Goal: Feedback & Contribution: Contribute content

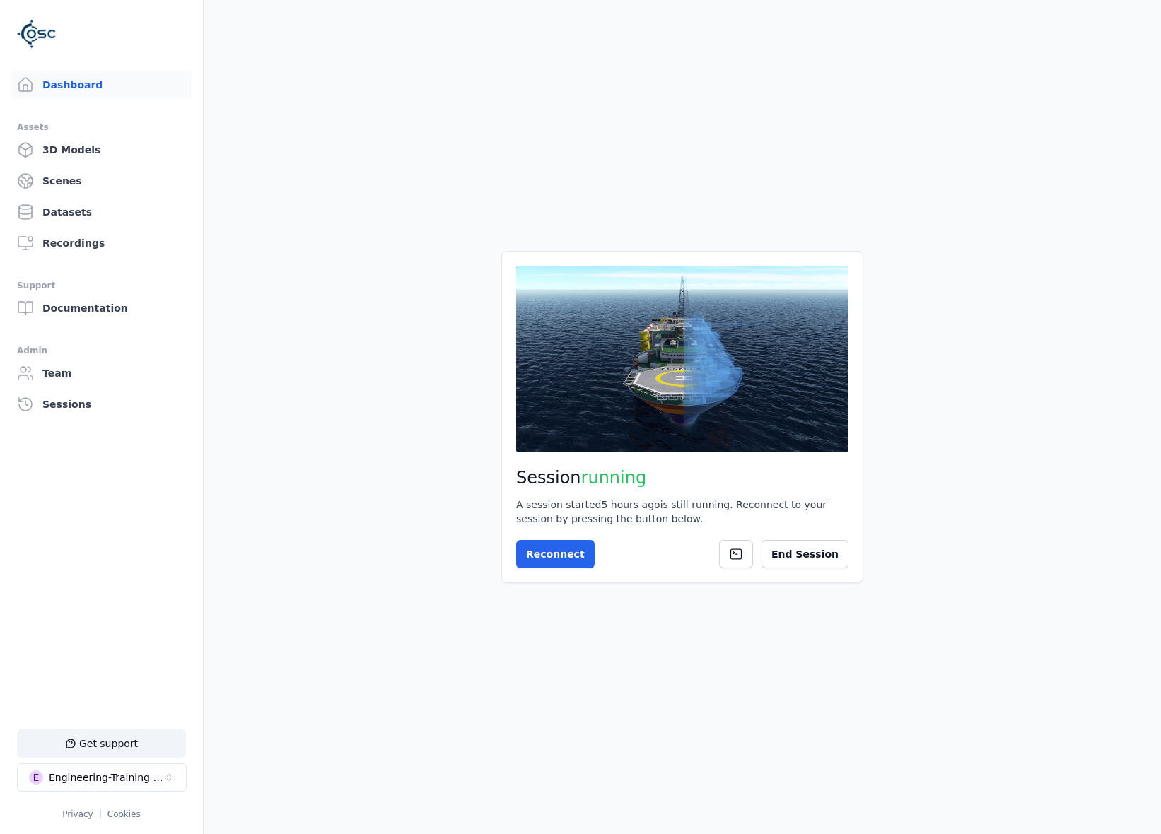
click at [611, 422] on button at bounding box center [682, 359] width 332 height 187
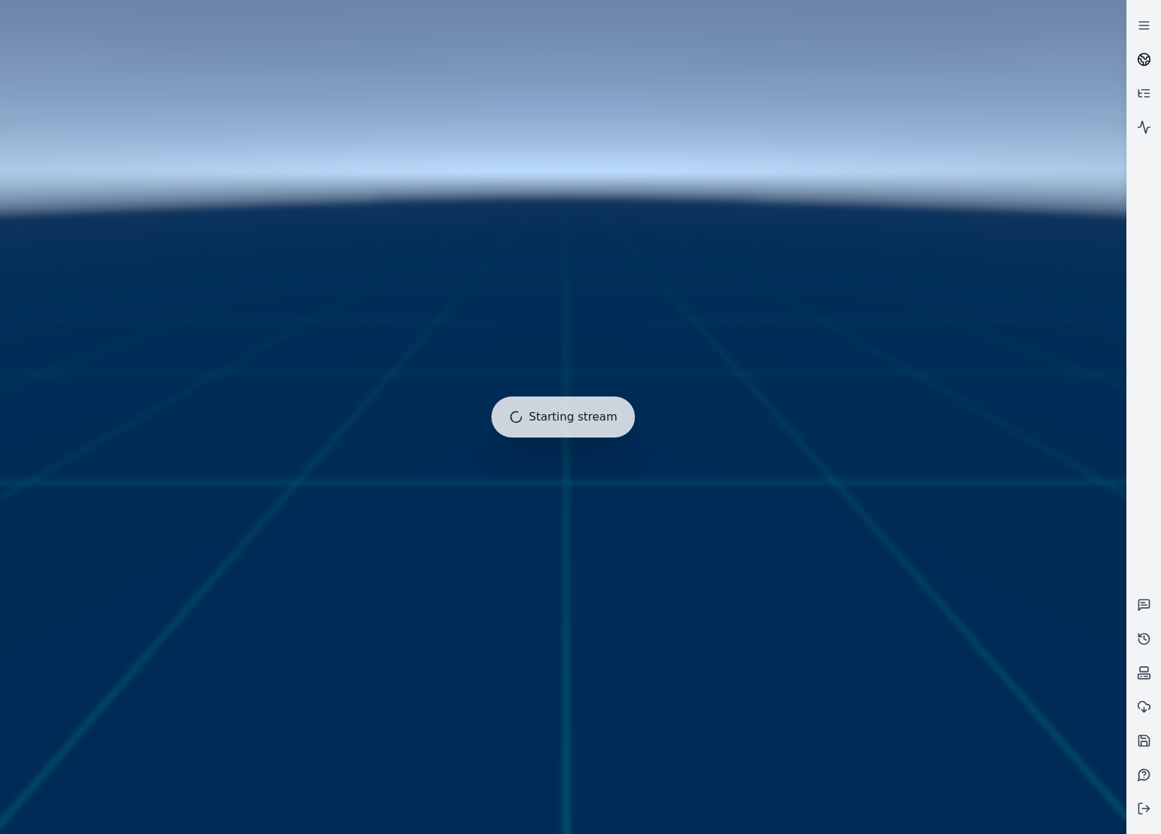
click at [1149, 51] on link at bounding box center [1144, 59] width 34 height 34
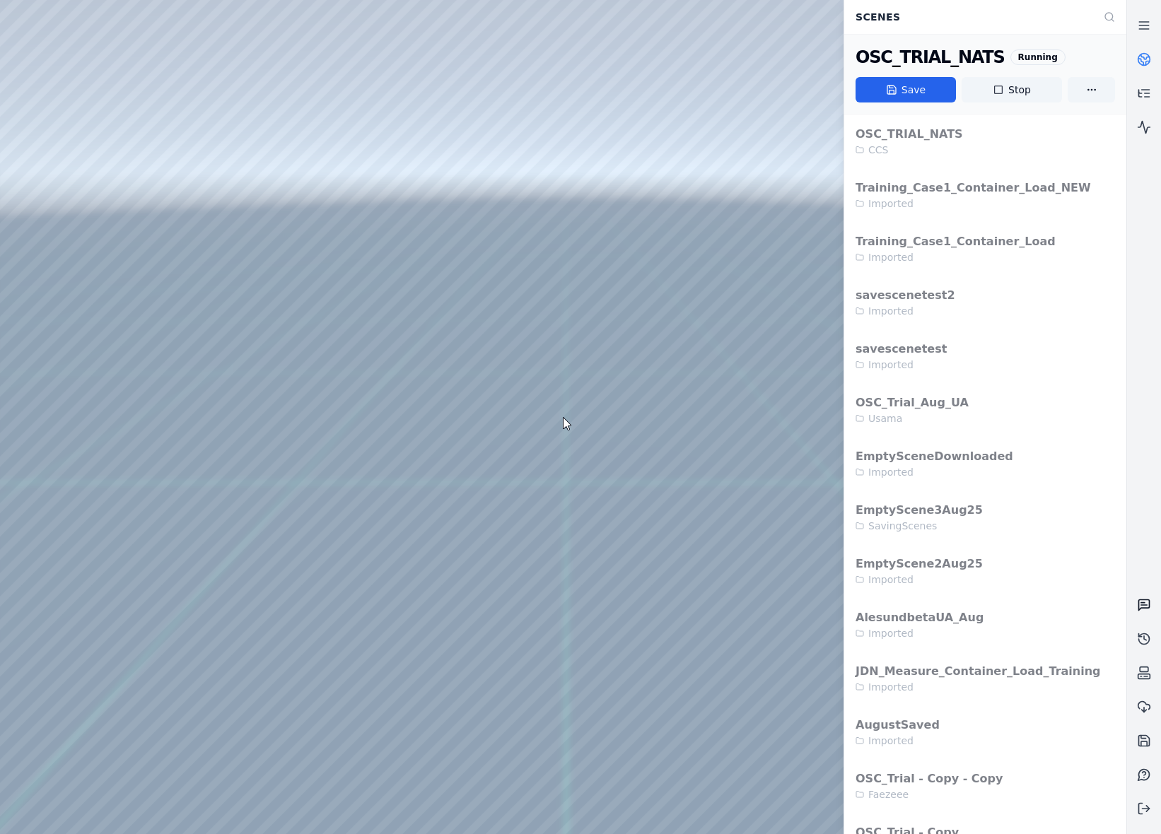
click at [1139, 602] on icon at bounding box center [1144, 605] width 11 height 11
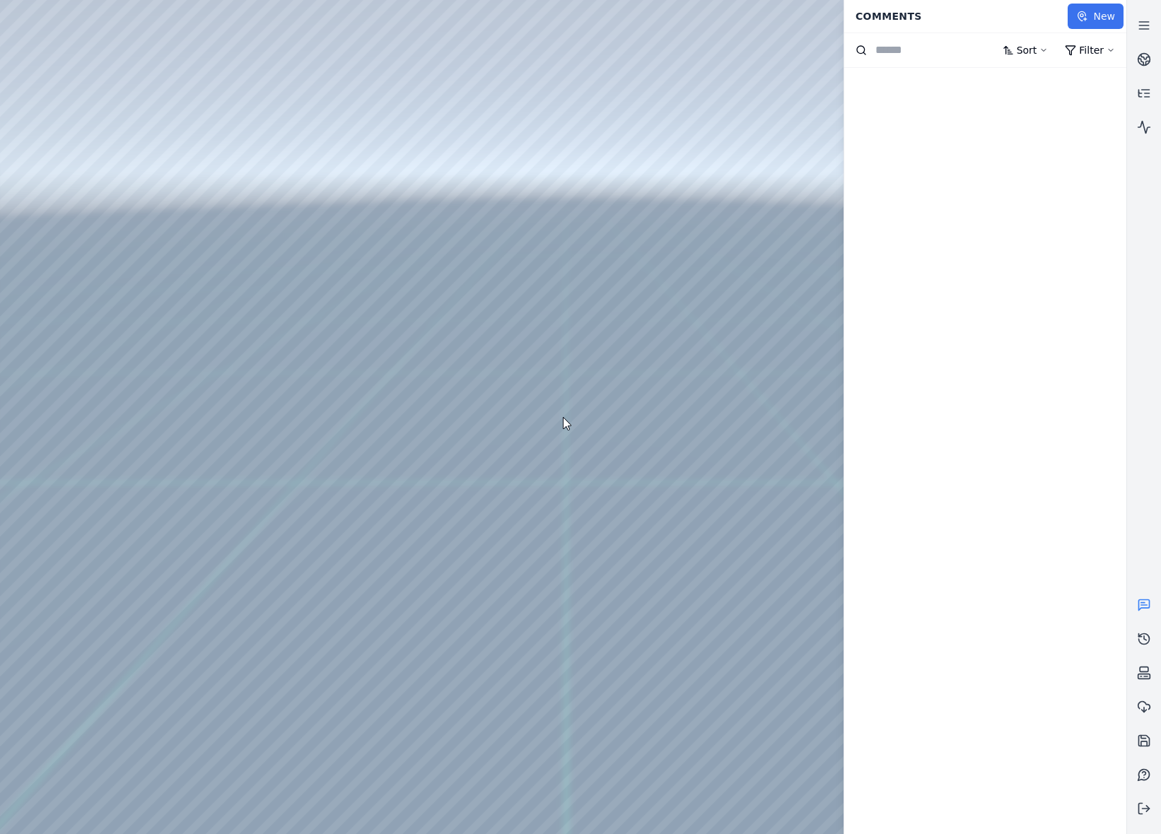
click at [1098, 22] on button "New" at bounding box center [1096, 16] width 56 height 25
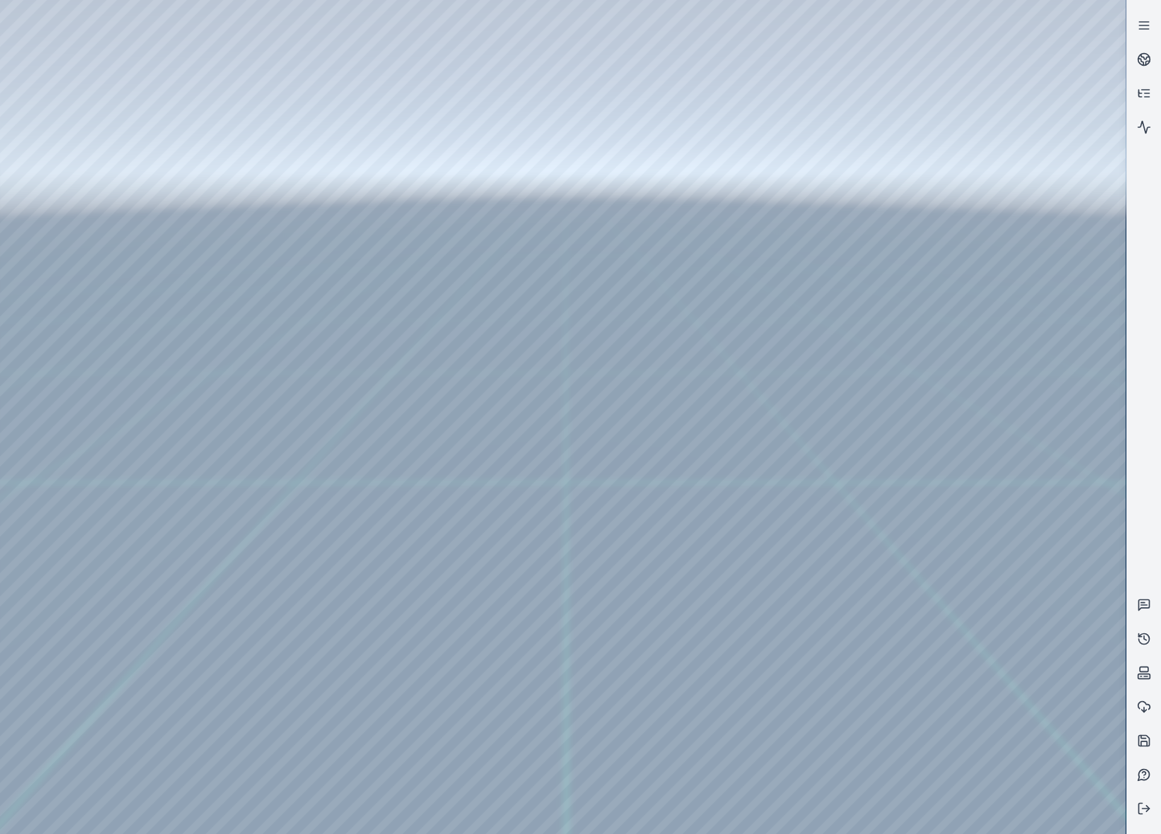
click at [607, 418] on div at bounding box center [563, 417] width 1126 height 834
click at [873, 135] on div at bounding box center [563, 417] width 1126 height 834
drag, startPoint x: 869, startPoint y: 355, endPoint x: 511, endPoint y: 572, distance: 419.1
click at [1146, 66] on icon at bounding box center [1144, 59] width 14 height 14
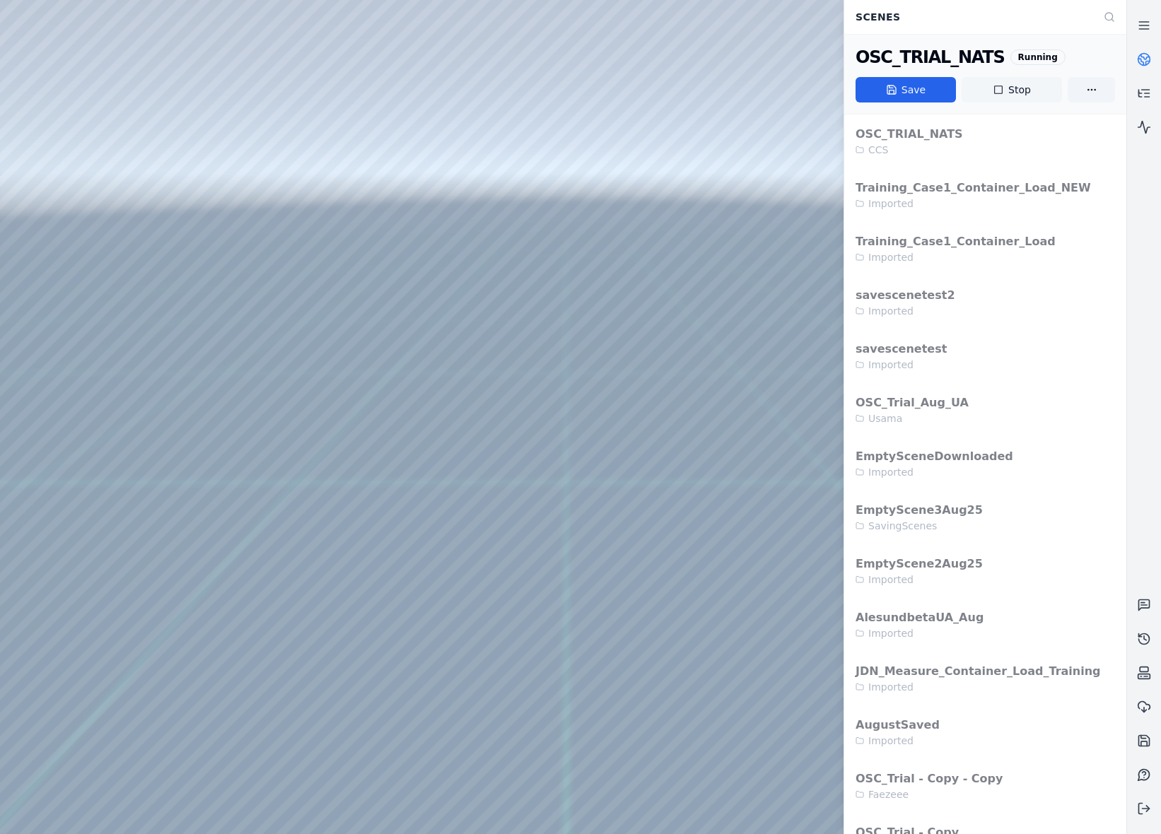
click at [1030, 80] on button "Stop" at bounding box center [1012, 89] width 100 height 25
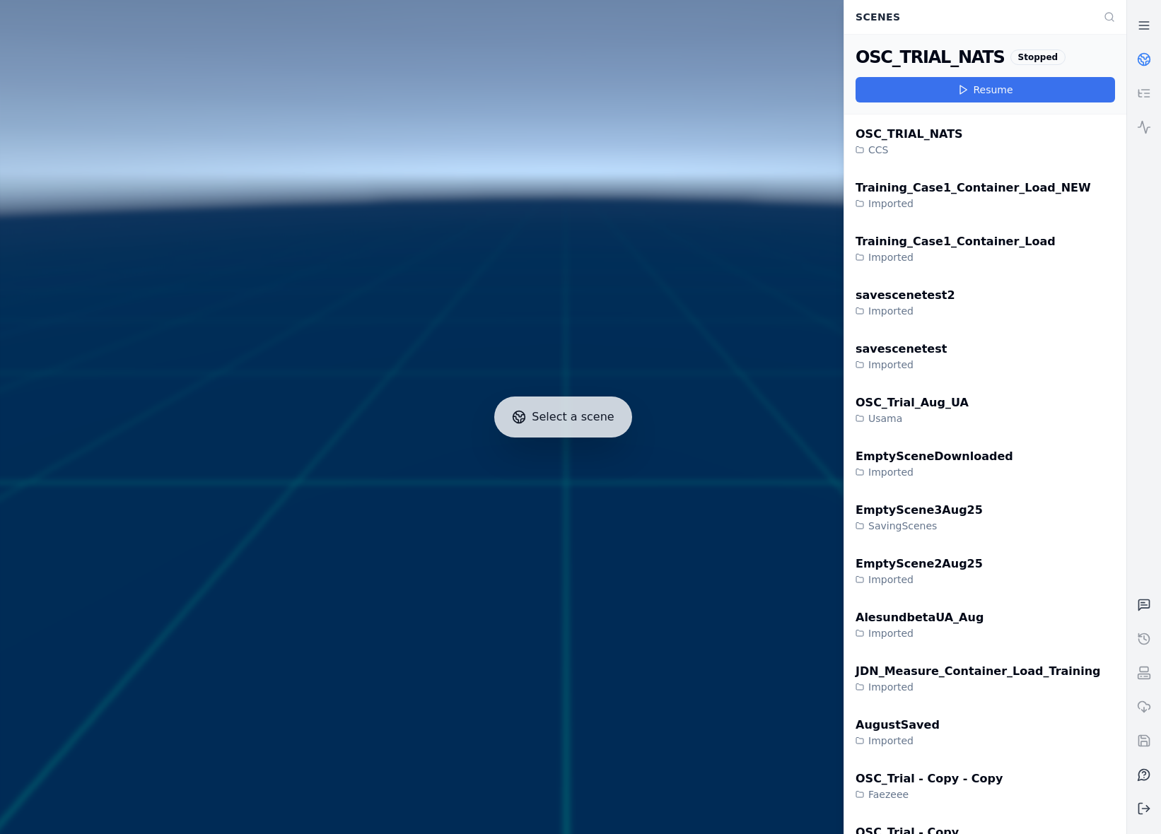
click at [925, 83] on button "Resume" at bounding box center [986, 89] width 260 height 25
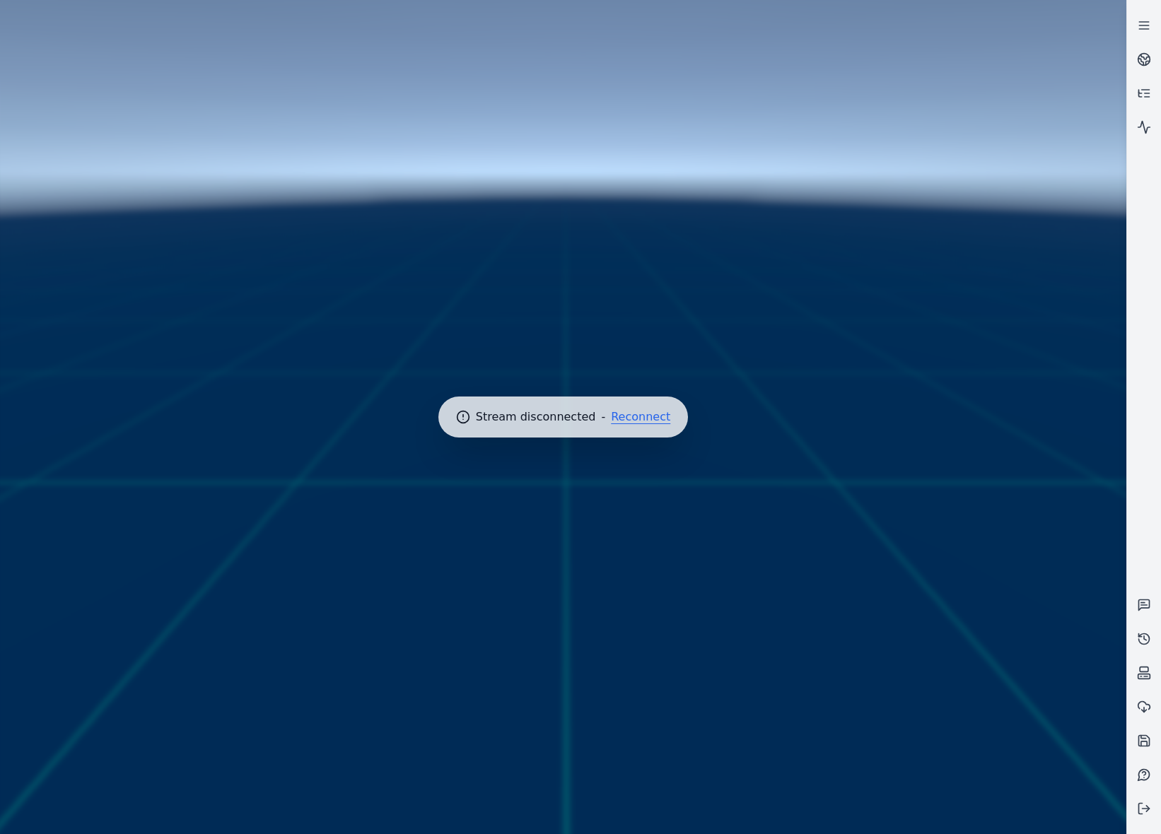
click at [619, 414] on button "Reconnect" at bounding box center [640, 417] width 59 height 11
click at [632, 414] on button "Reconnect" at bounding box center [640, 417] width 59 height 11
click at [639, 466] on div at bounding box center [563, 417] width 1138 height 846
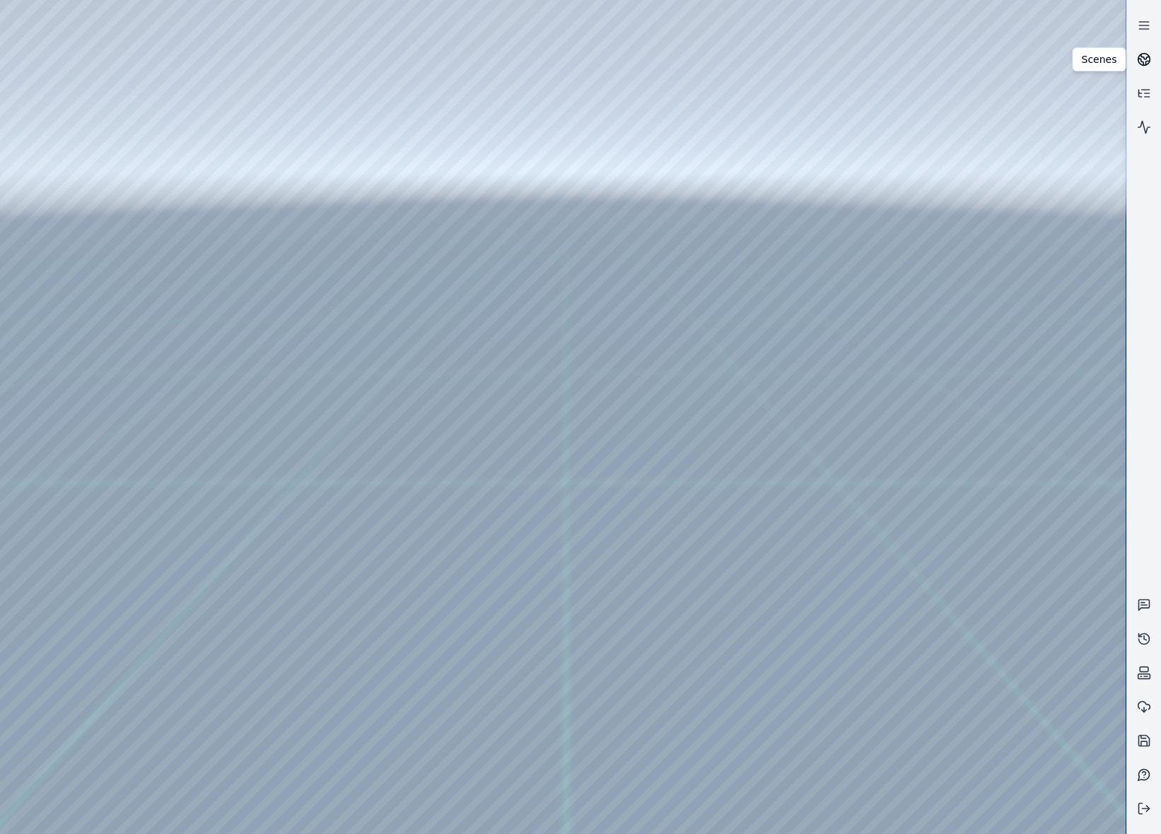
click at [1139, 62] on circle at bounding box center [1145, 60] width 12 height 12
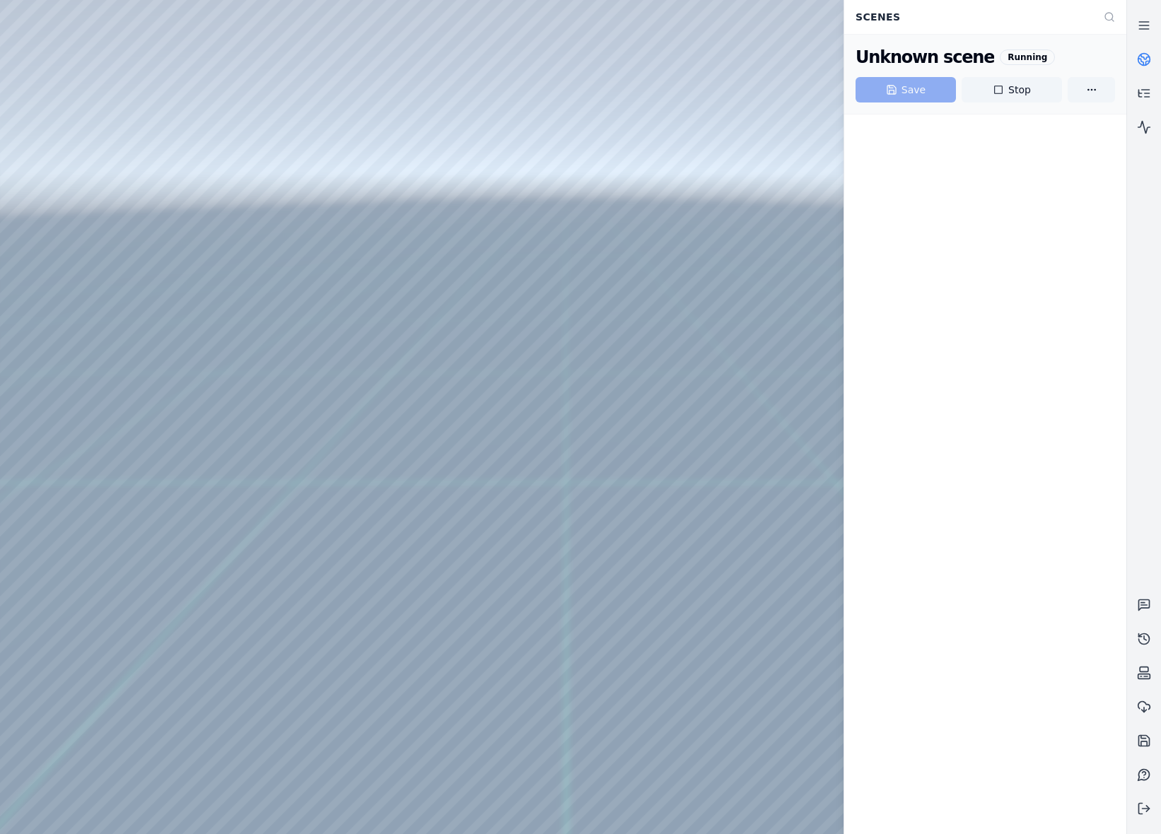
click at [1139, 63] on circle at bounding box center [1145, 60] width 12 height 12
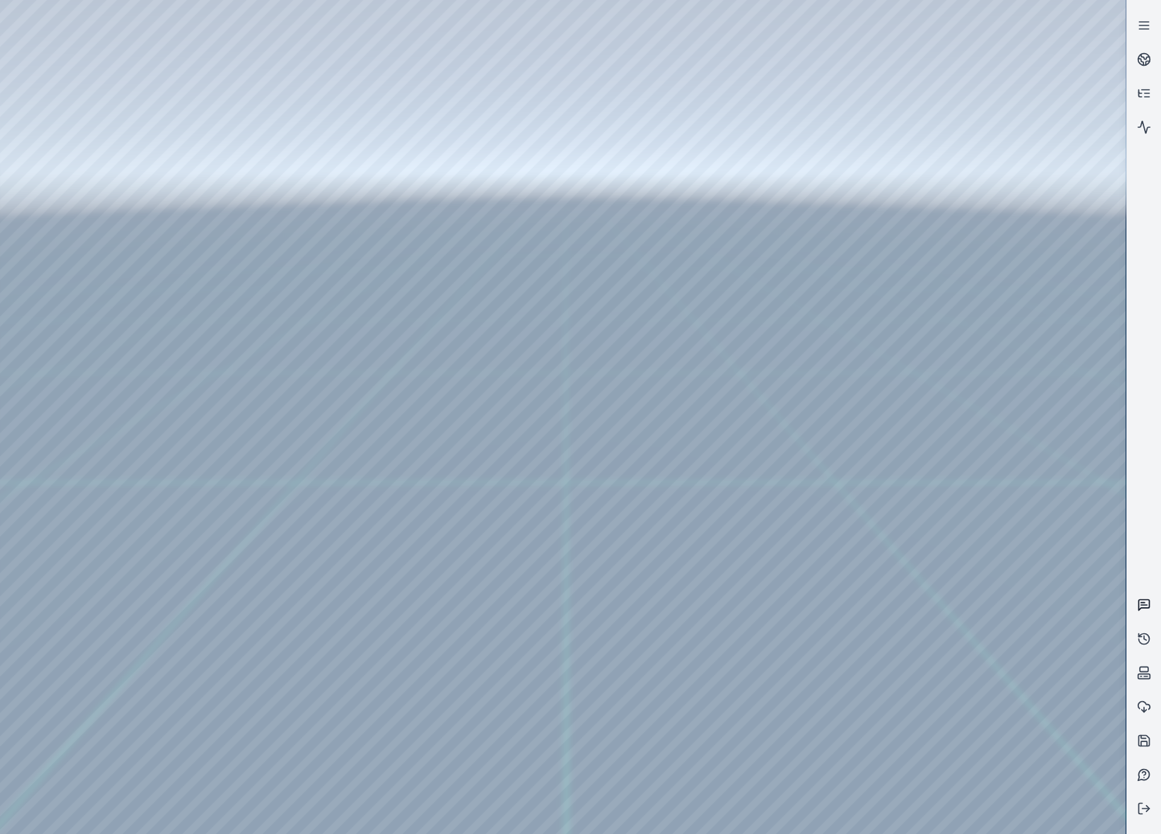
click at [1136, 595] on link at bounding box center [1144, 605] width 34 height 34
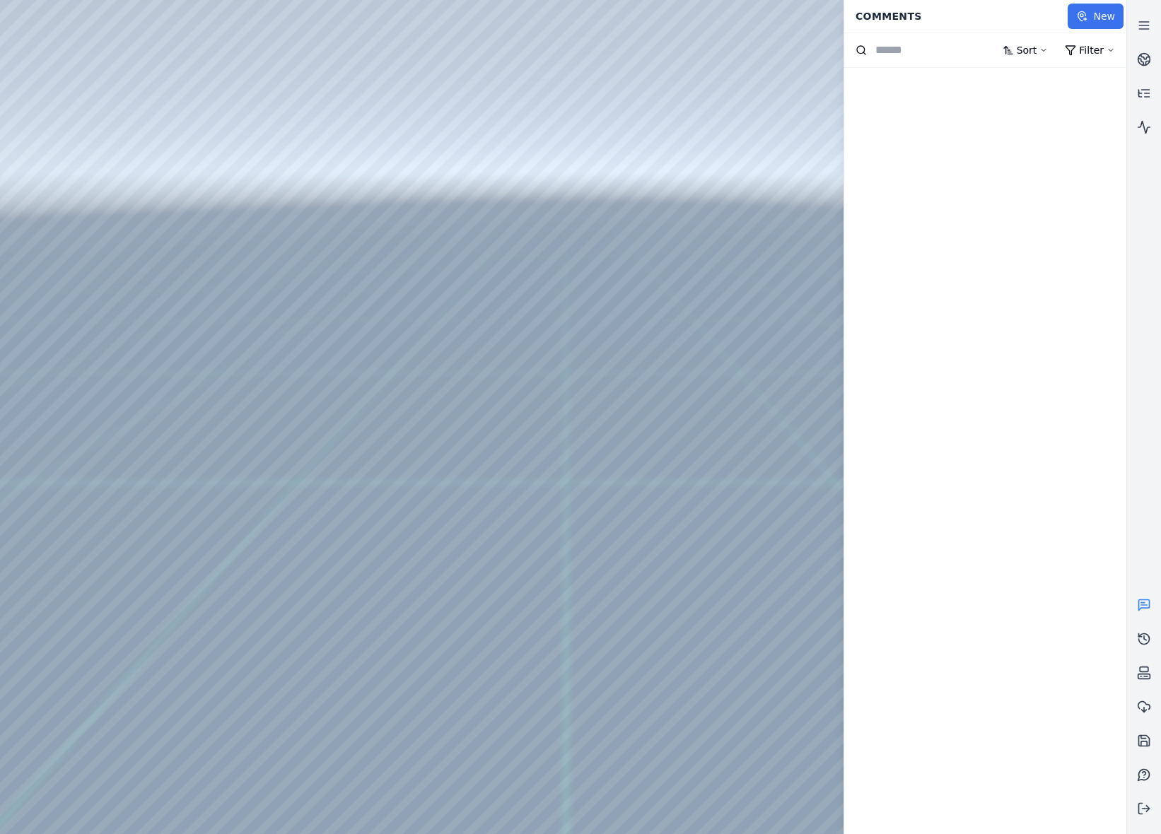
click at [1085, 18] on icon at bounding box center [1085, 19] width 0 height 3
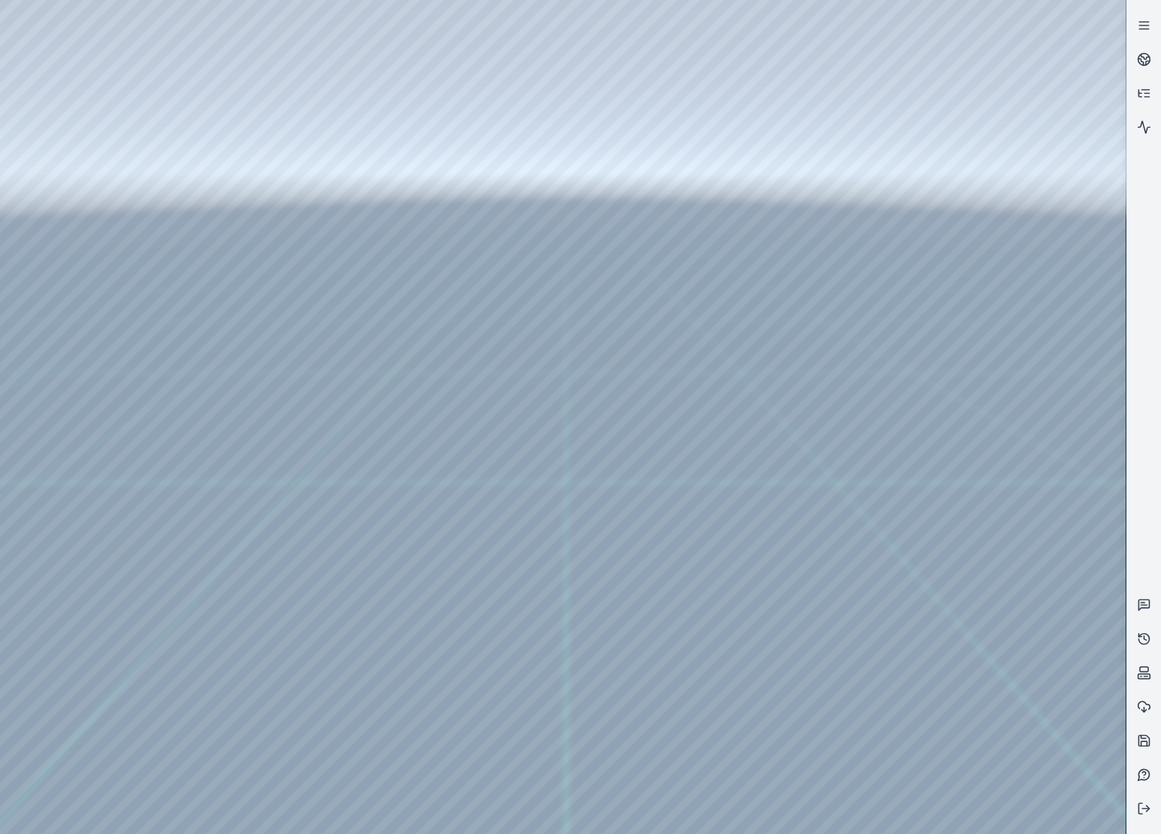
click at [636, 485] on div at bounding box center [563, 417] width 1126 height 834
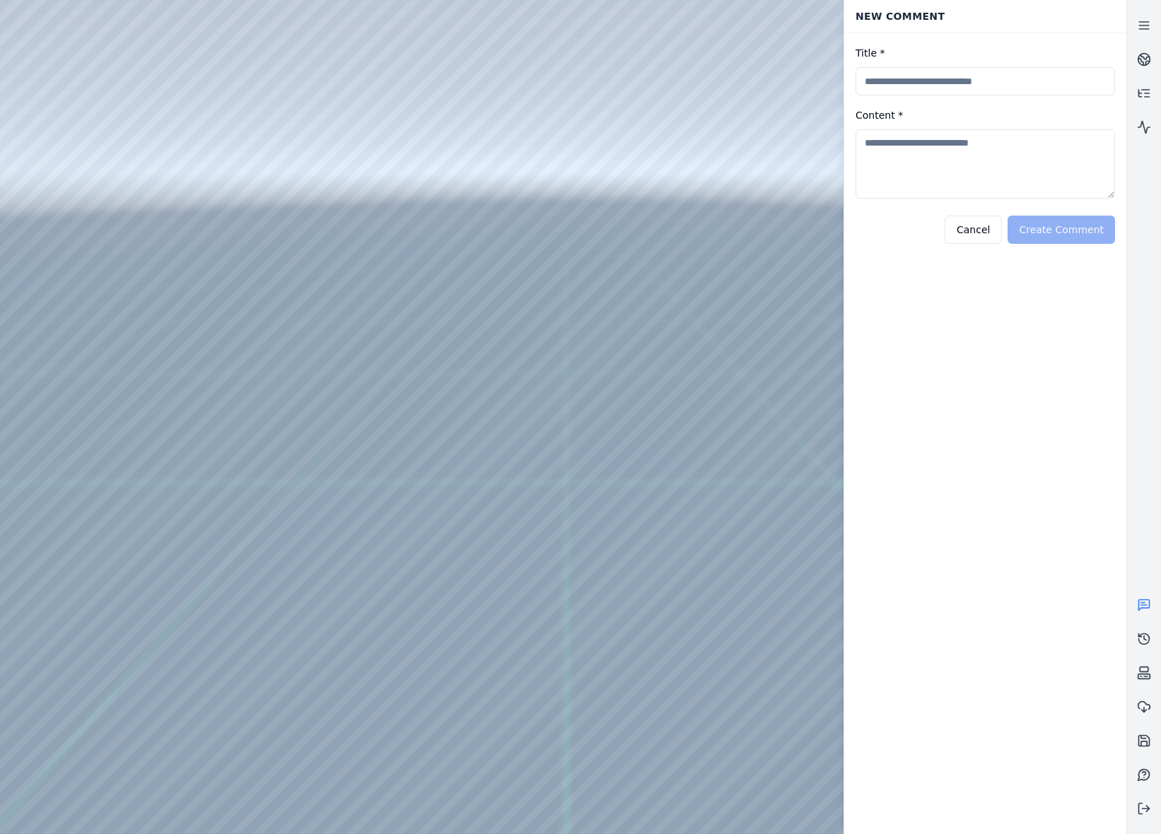
click at [945, 86] on input "Title *" at bounding box center [986, 81] width 260 height 28
type input "**********"
type textarea "****"
click at [1065, 224] on button "Create Comment" at bounding box center [1061, 230] width 107 height 28
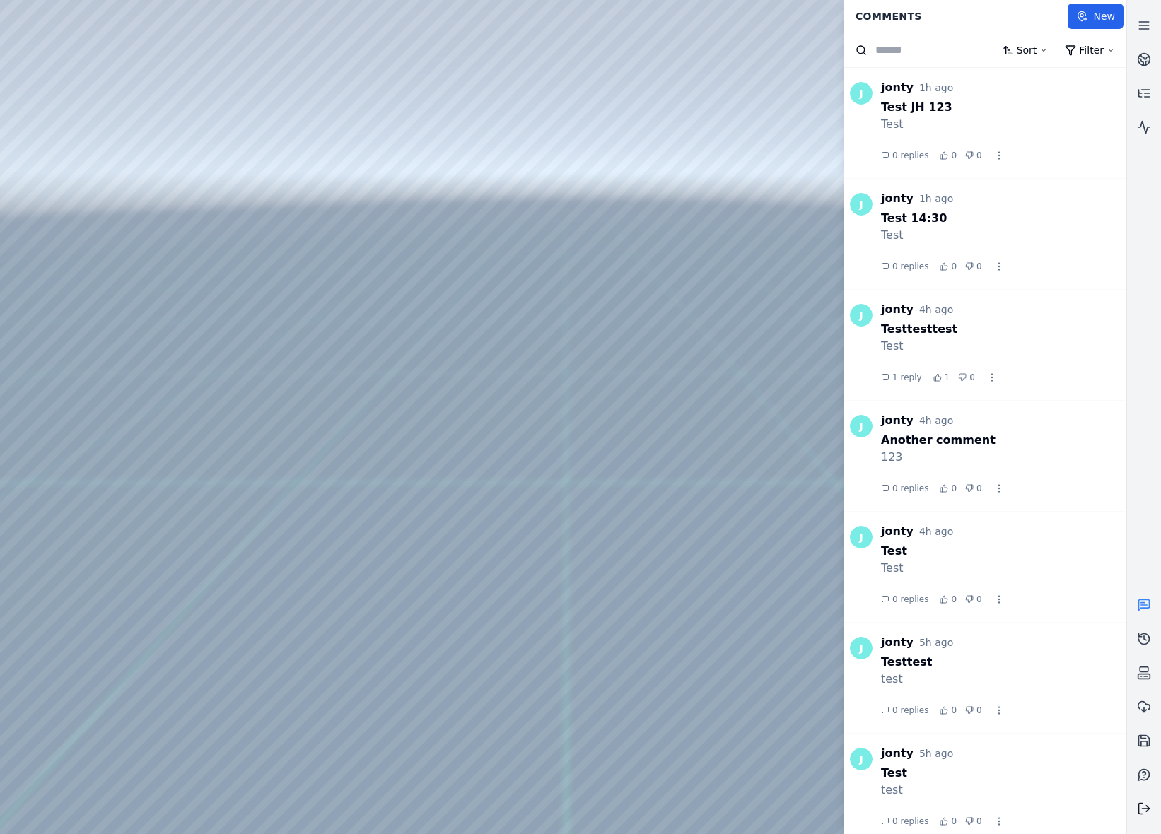
click at [1149, 805] on icon at bounding box center [1144, 809] width 14 height 14
